Goal: Find specific page/section: Find specific page/section

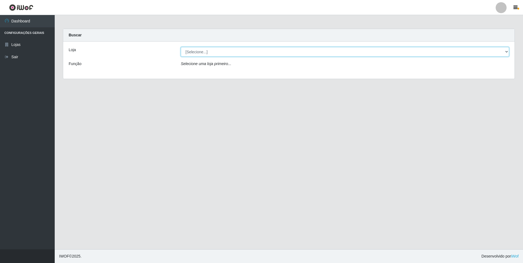
click at [250, 53] on select "[Selecione...] Atacado Vem - [STREET_ADDRESS]" at bounding box center [345, 52] width 328 height 10
select select "461"
click at [181, 47] on select "[Selecione...] Atacado Vem - [STREET_ADDRESS]" at bounding box center [345, 52] width 328 height 10
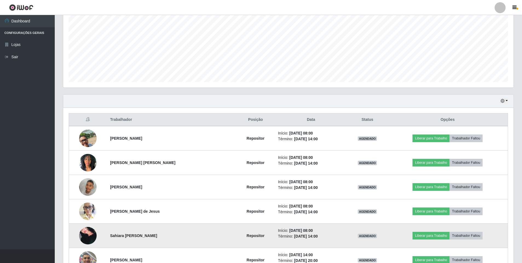
scroll to position [55, 0]
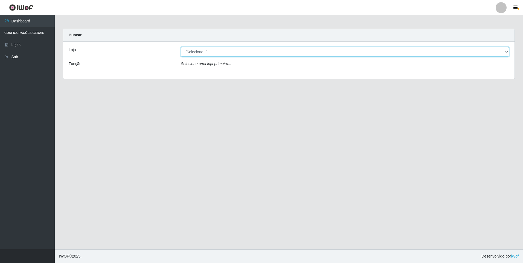
click at [254, 53] on select "[Selecione...] Atacado Vem - [STREET_ADDRESS]" at bounding box center [345, 52] width 328 height 10
select select "461"
click at [181, 47] on select "[Selecione...] Atacado Vem - [STREET_ADDRESS]" at bounding box center [345, 52] width 328 height 10
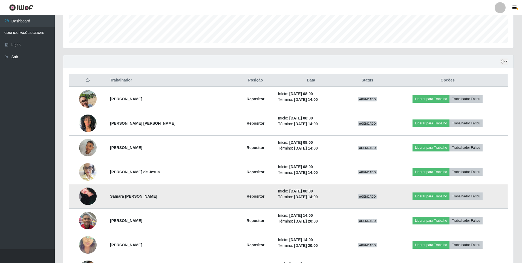
scroll to position [137, 0]
